Goal: Transaction & Acquisition: Subscribe to service/newsletter

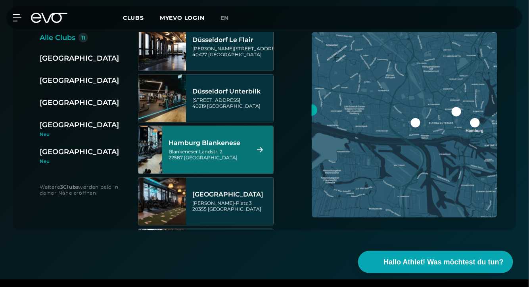
scroll to position [165, 0]
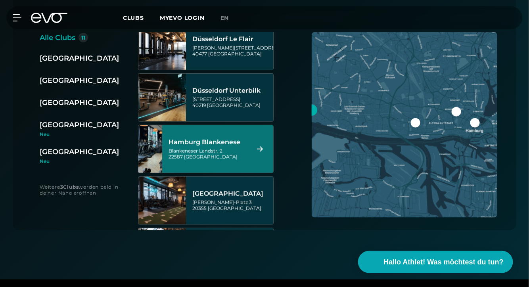
click at [218, 154] on div "Blankeneser Landstr. 2 22587 [GEOGRAPHIC_DATA]" at bounding box center [208, 154] width 79 height 12
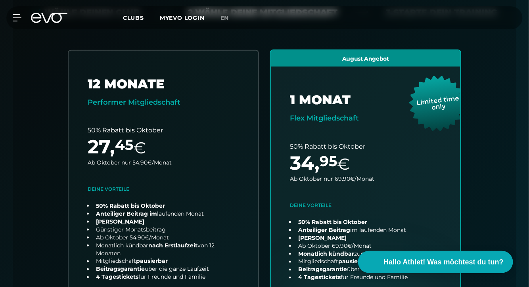
scroll to position [207, 0]
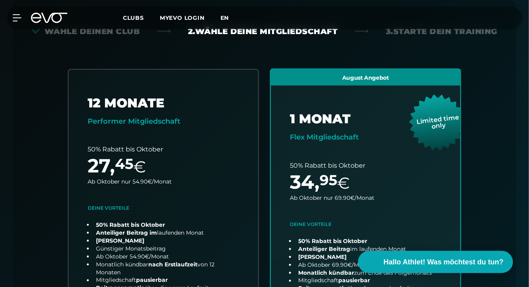
click at [223, 16] on span "en" at bounding box center [225, 17] width 9 height 7
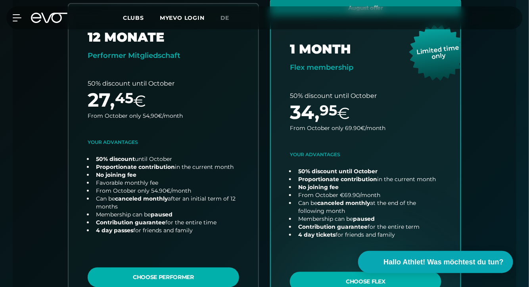
scroll to position [244, 0]
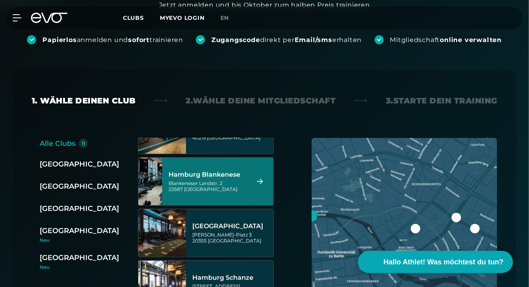
scroll to position [258, 0]
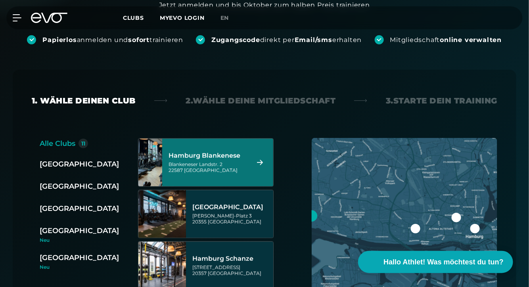
click at [214, 168] on div "Blankeneser Landstr. 2 22587 [GEOGRAPHIC_DATA]" at bounding box center [208, 168] width 79 height 12
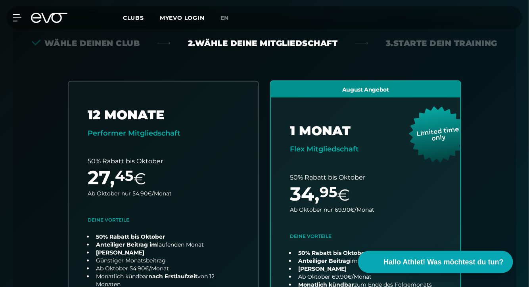
scroll to position [207, 0]
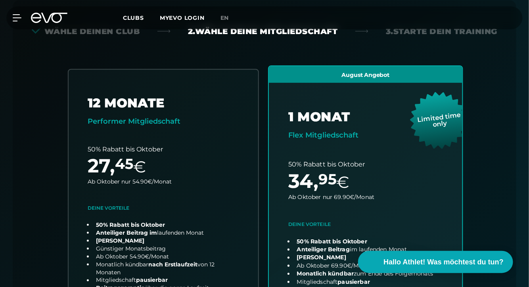
click at [341, 154] on link "choose plan" at bounding box center [366, 222] width 194 height 312
click at [328, 134] on link "choose plan" at bounding box center [366, 222] width 194 height 312
